Goal: Navigation & Orientation: Find specific page/section

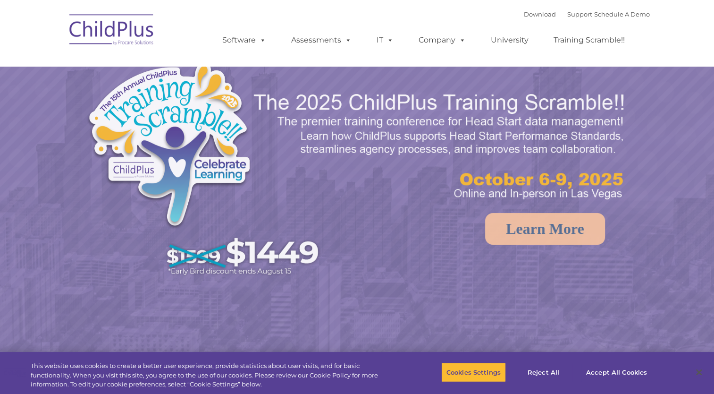
select select "MEDIUM"
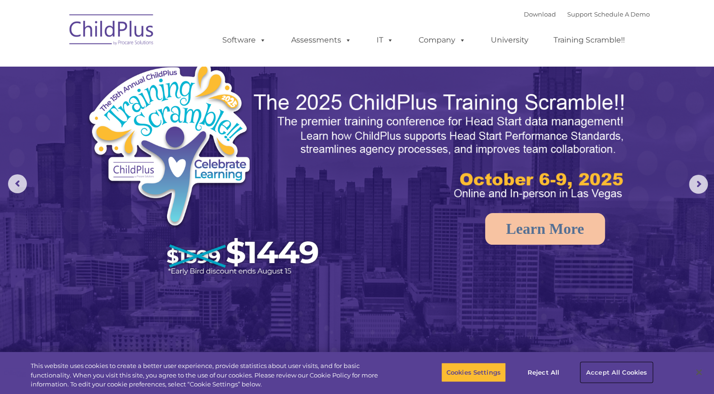
click at [619, 370] on button "Accept All Cookies" at bounding box center [616, 372] width 71 height 20
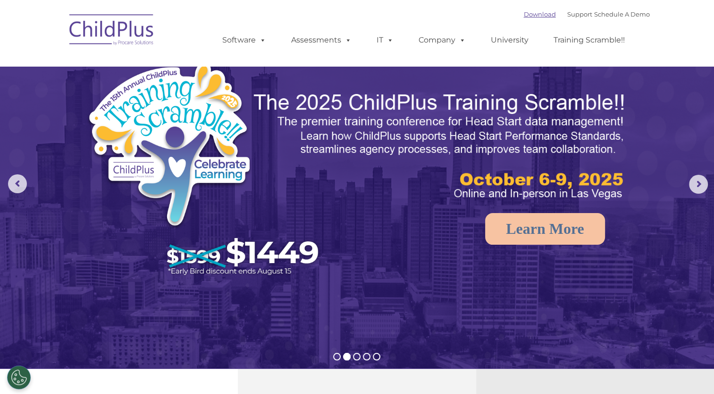
click at [525, 17] on link "Download" at bounding box center [540, 14] width 32 height 8
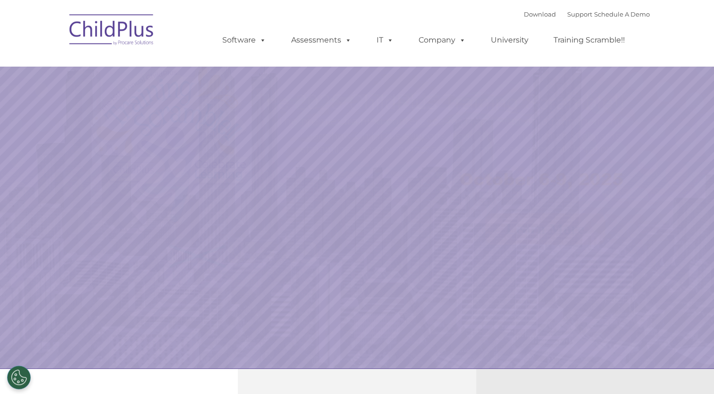
select select "MEDIUM"
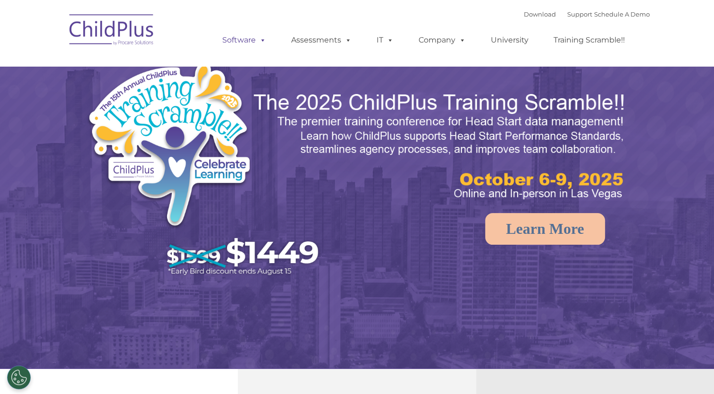
select select "MEDIUM"
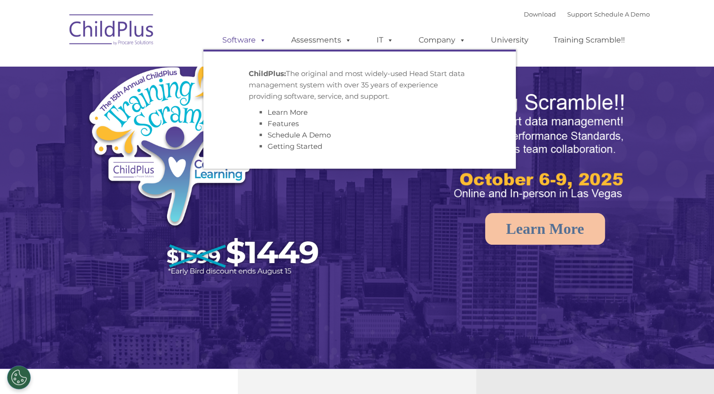
click at [253, 36] on link "Software" at bounding box center [244, 40] width 63 height 19
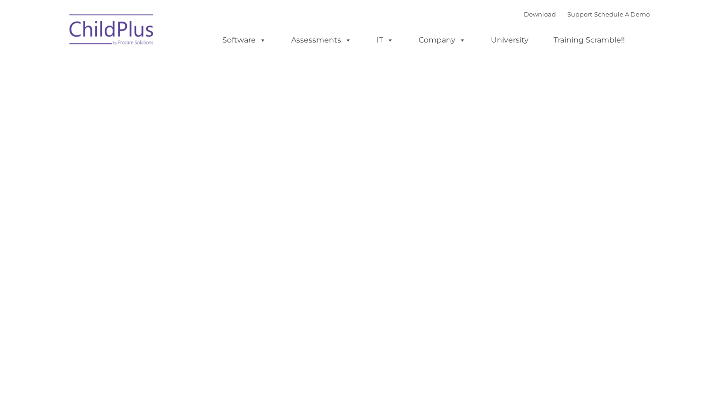
type input ""
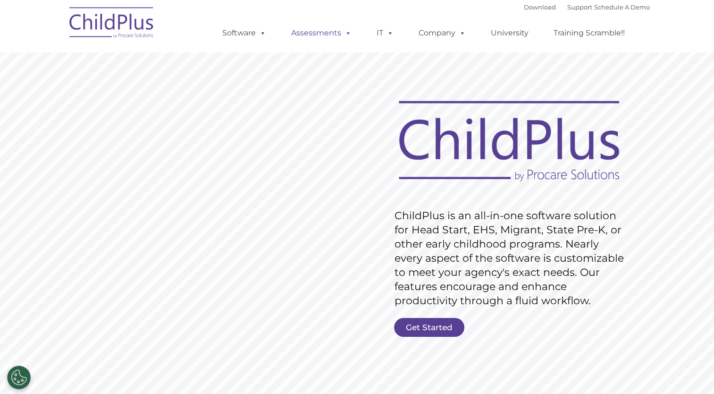
click at [340, 34] on link "Assessments" at bounding box center [321, 33] width 79 height 19
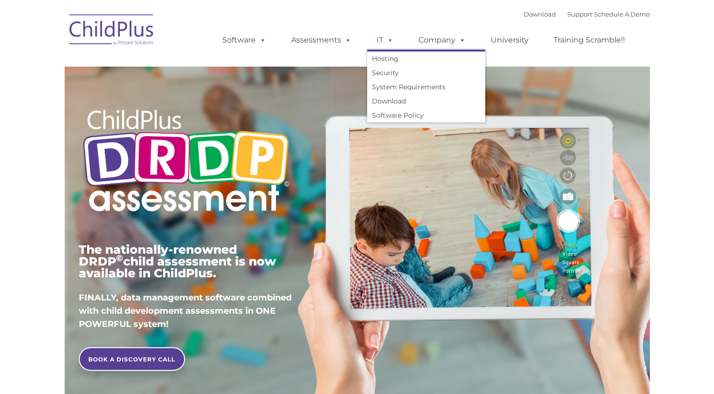
type input ""
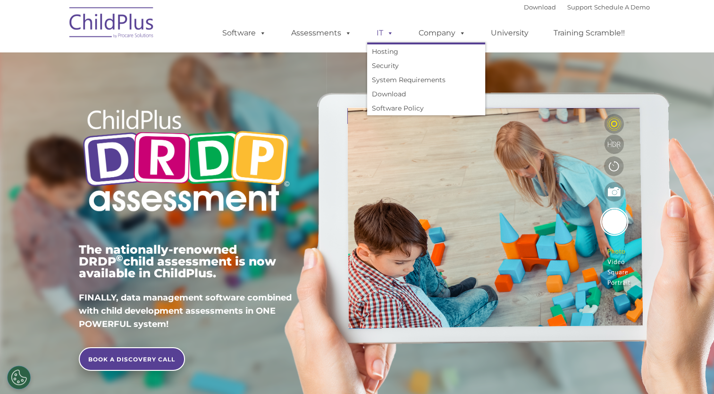
click at [387, 37] on span at bounding box center [388, 32] width 10 height 9
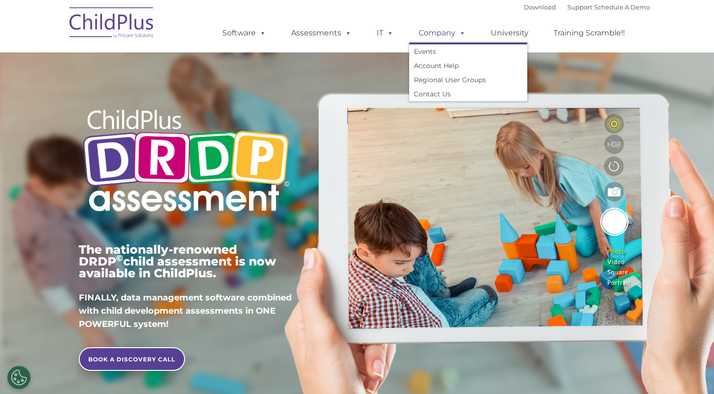
click at [441, 35] on link "Company" at bounding box center [442, 33] width 66 height 19
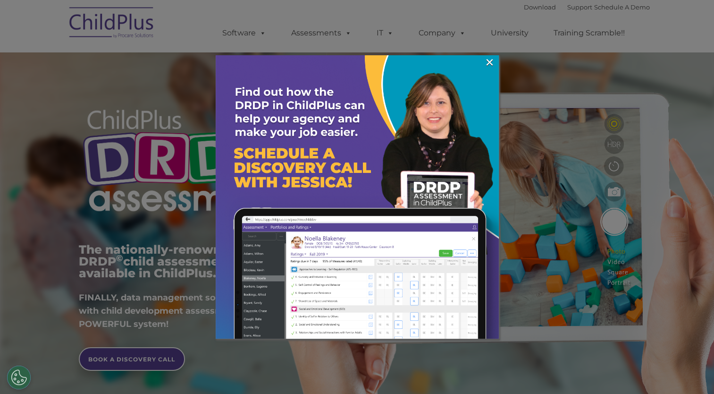
click at [529, 7] on div at bounding box center [357, 197] width 714 height 394
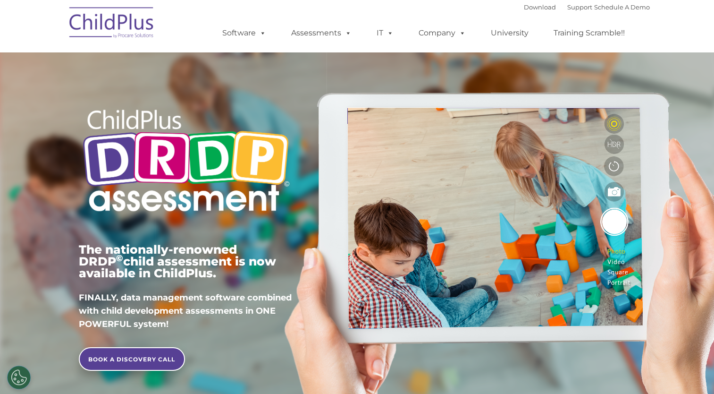
click at [524, 12] on div "Download Support | Schedule A Demo " at bounding box center [587, 7] width 126 height 14
click at [529, 10] on link "Download" at bounding box center [540, 7] width 32 height 8
